Goal: Task Accomplishment & Management: Use online tool/utility

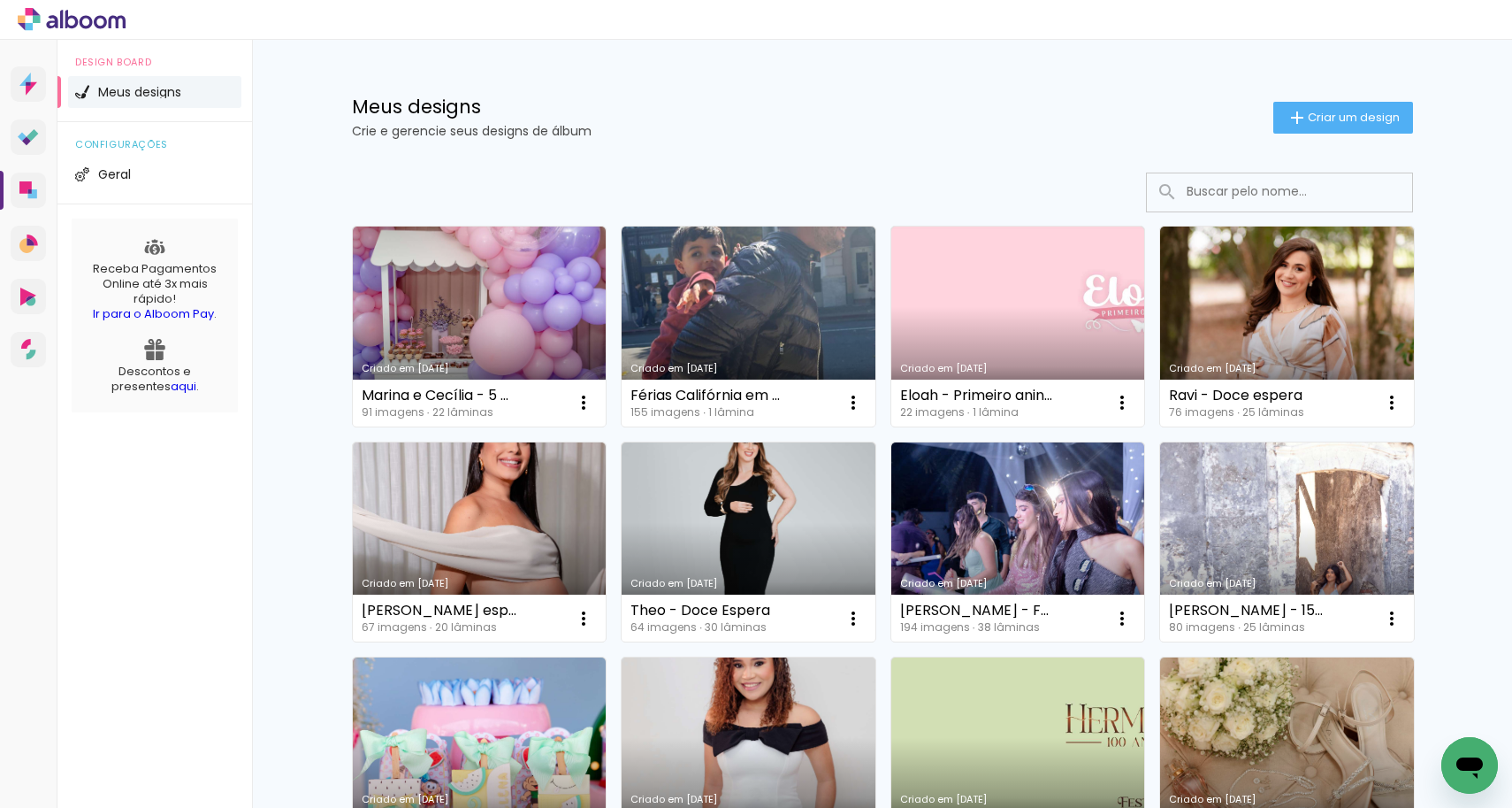
scroll to position [4, 0]
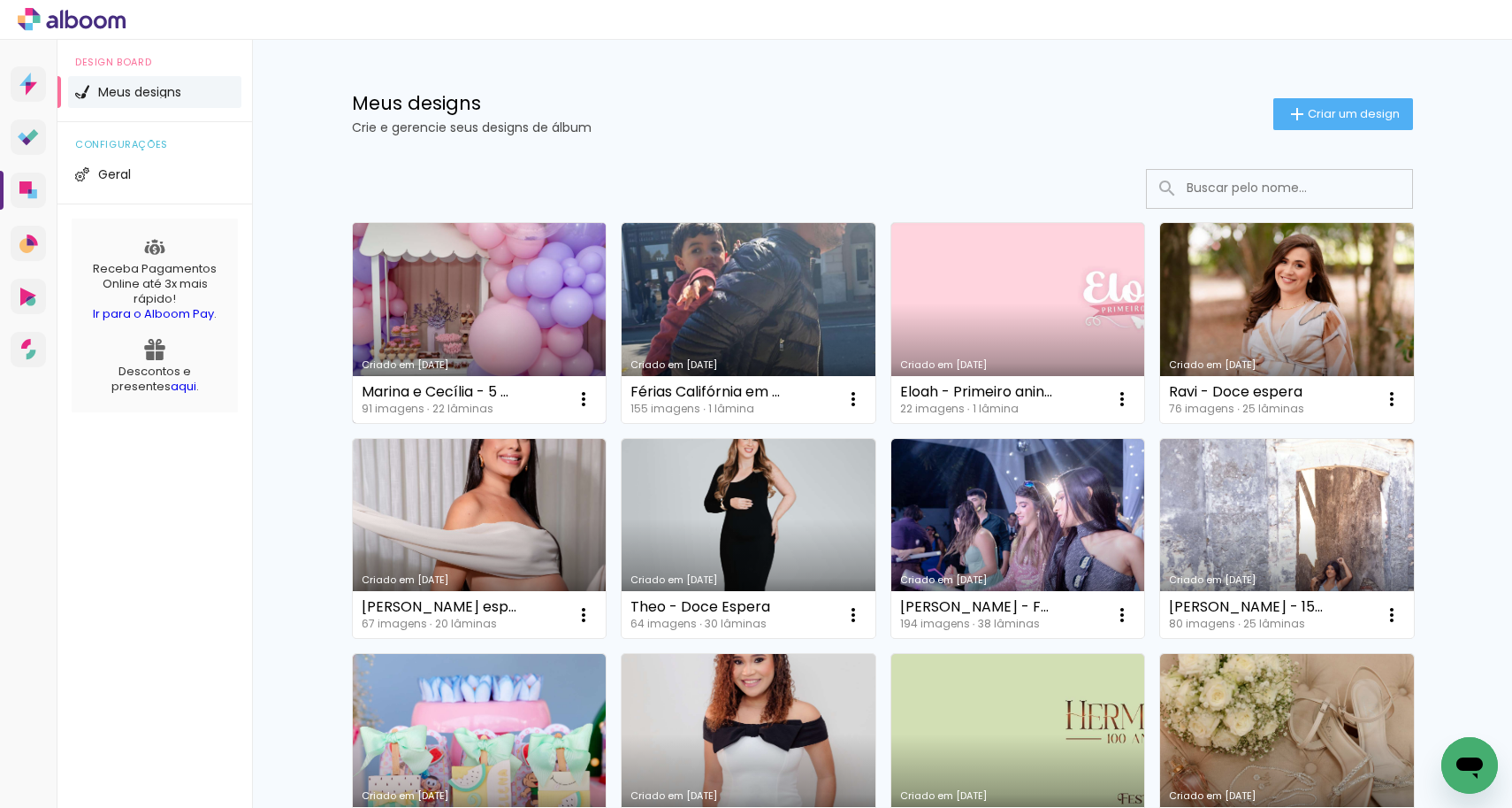
click at [439, 278] on link "Criado em [DATE]" at bounding box center [479, 322] width 253 height 200
